Goal: Task Accomplishment & Management: Complete application form

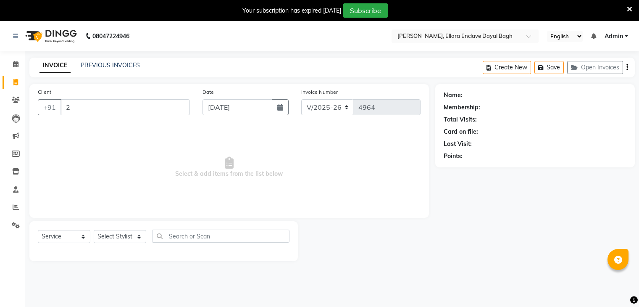
select select "6880"
select select "service"
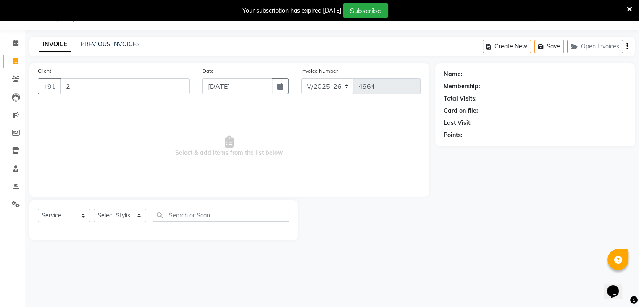
click at [113, 85] on input "2" at bounding box center [125, 86] width 129 height 16
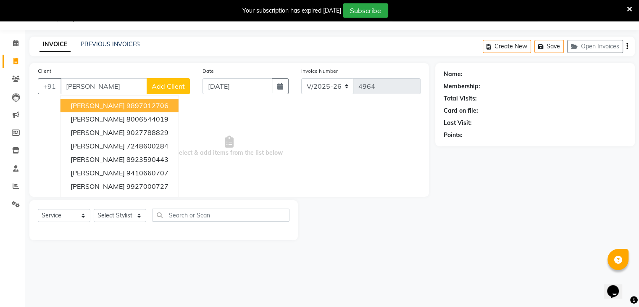
click at [112, 109] on span "[PERSON_NAME]" at bounding box center [98, 105] width 54 height 8
type input "9897012706"
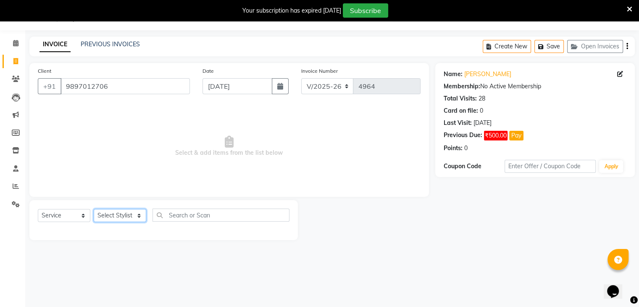
click at [119, 218] on select "Select Stylist AMAN DANISH SALMANI [PERSON_NAME] kakul KAVITA [PERSON_NAME] [PE…" at bounding box center [120, 215] width 53 height 13
click at [94, 209] on select "Select Stylist AMAN DANISH SALMANI [PERSON_NAME] kakul KAVITA [PERSON_NAME] [PE…" at bounding box center [120, 215] width 53 height 13
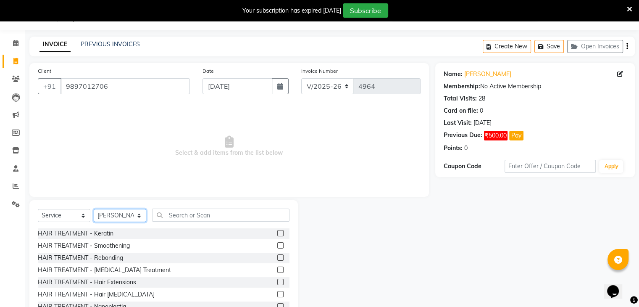
click at [124, 212] on select "Select Stylist AMAN DANISH SALMANI [PERSON_NAME] kakul KAVITA [PERSON_NAME] [PE…" at bounding box center [120, 215] width 53 height 13
select select "86751"
click at [94, 209] on select "Select Stylist AMAN DANISH SALMANI [PERSON_NAME] kakul KAVITA [PERSON_NAME] [PE…" at bounding box center [120, 215] width 53 height 13
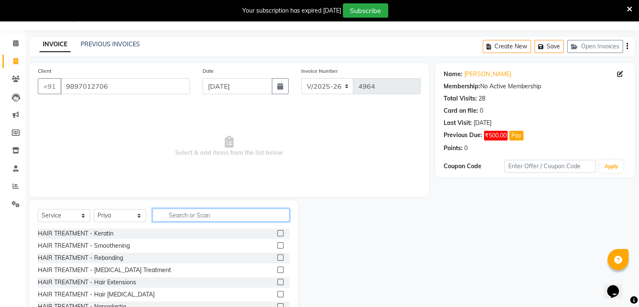
click at [211, 211] on input "text" at bounding box center [221, 214] width 137 height 13
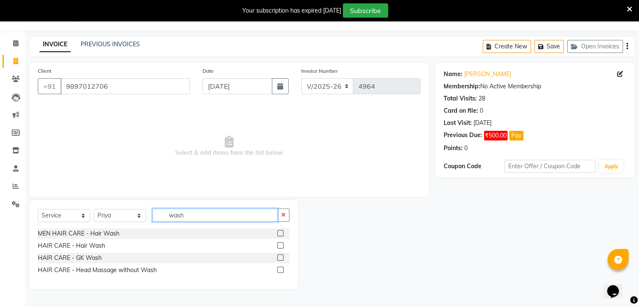
type input "wash"
click at [278, 246] on label at bounding box center [280, 245] width 6 height 6
click at [278, 246] on input "checkbox" at bounding box center [279, 245] width 5 height 5
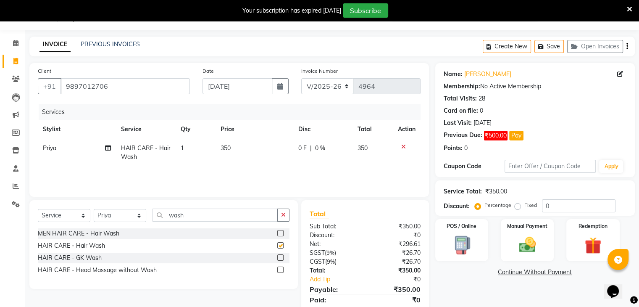
checkbox input "false"
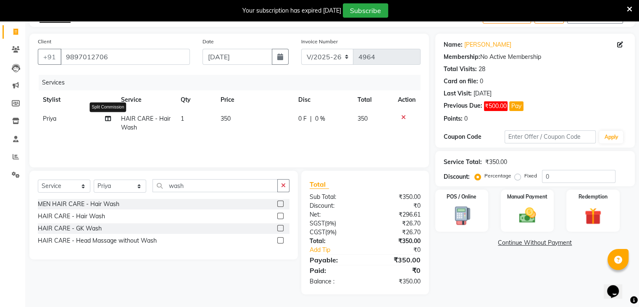
click at [106, 118] on icon at bounding box center [108, 119] width 6 height 6
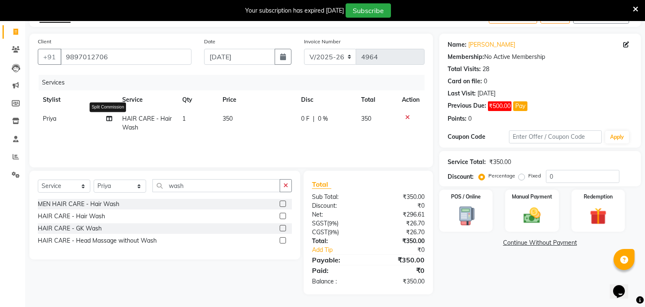
select select "86751"
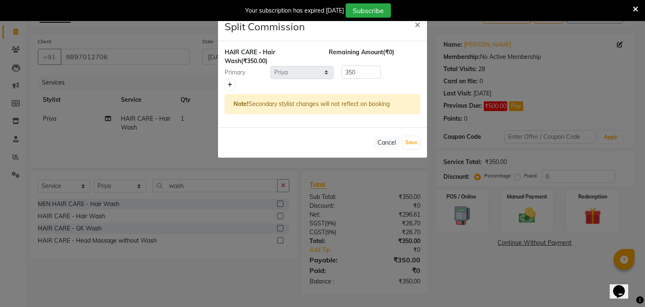
click at [230, 84] on icon at bounding box center [230, 84] width 5 height 5
type input "175"
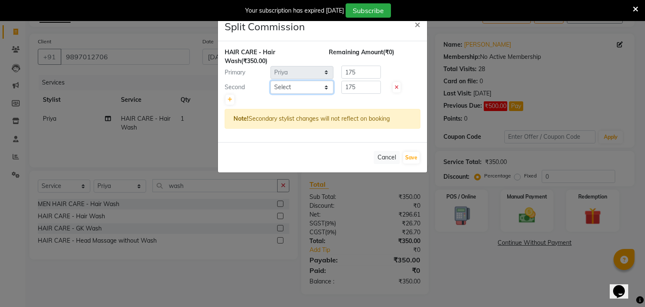
click at [305, 88] on select "Select AMAN DANISH SALMANI [PERSON_NAME] kakul KAVITA [PERSON_NAME] [PERSON_NAM…" at bounding box center [302, 87] width 63 height 13
select select "53877"
click at [271, 81] on select "Select AMAN DANISH SALMANI [PERSON_NAME] kakul KAVITA [PERSON_NAME] [PERSON_NAM…" at bounding box center [302, 87] width 63 height 13
click at [413, 159] on button "Save" at bounding box center [411, 158] width 16 height 12
select select "Select"
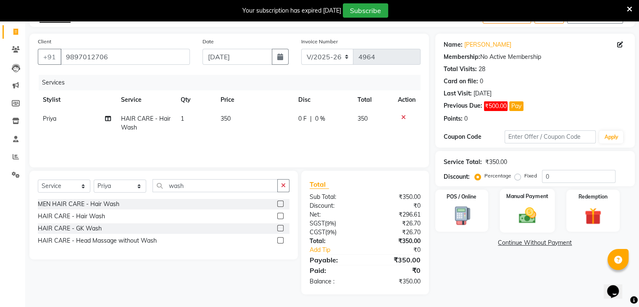
click at [520, 200] on div "Manual Payment" at bounding box center [527, 210] width 55 height 43
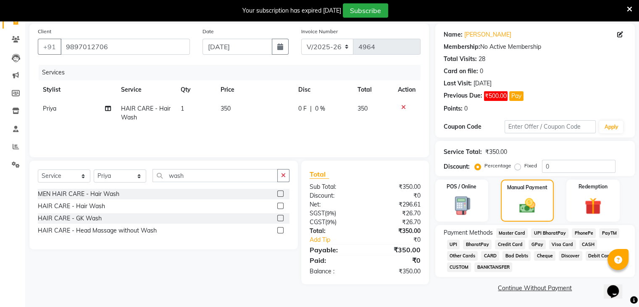
click at [585, 242] on span "CASH" at bounding box center [588, 244] width 18 height 10
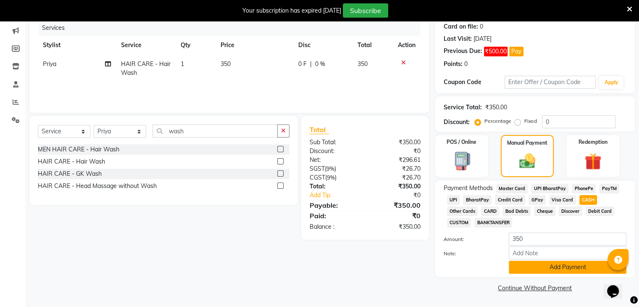
click at [571, 271] on button "Add Payment" at bounding box center [568, 266] width 118 height 13
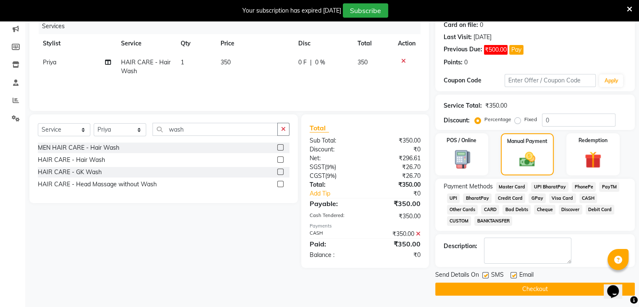
scroll to position [109, 0]
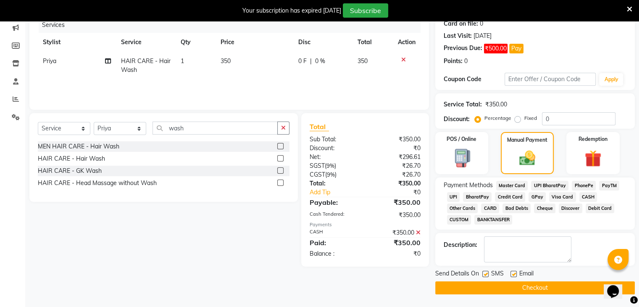
click at [552, 289] on button "Checkout" at bounding box center [535, 287] width 200 height 13
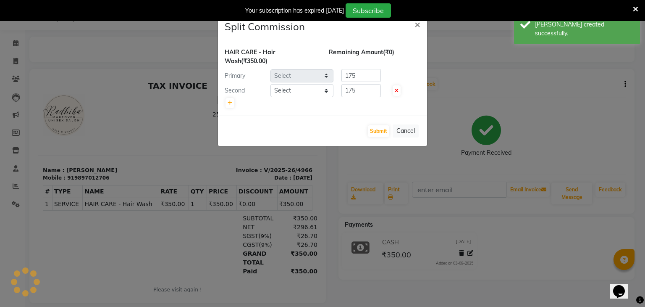
select select "86751"
select select "53877"
click at [376, 133] on button "Submit" at bounding box center [378, 131] width 21 height 12
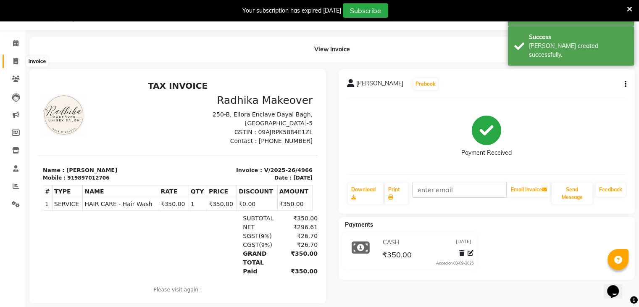
click at [20, 61] on span at bounding box center [15, 62] width 15 height 10
select select "service"
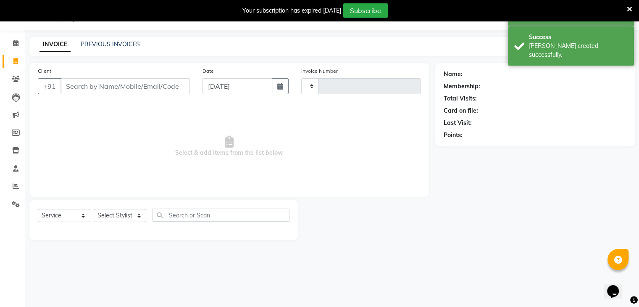
type input "4967"
select select "6880"
click at [166, 92] on input "Client" at bounding box center [125, 86] width 129 height 16
